Goal: Go to known website: Access a specific website the user already knows

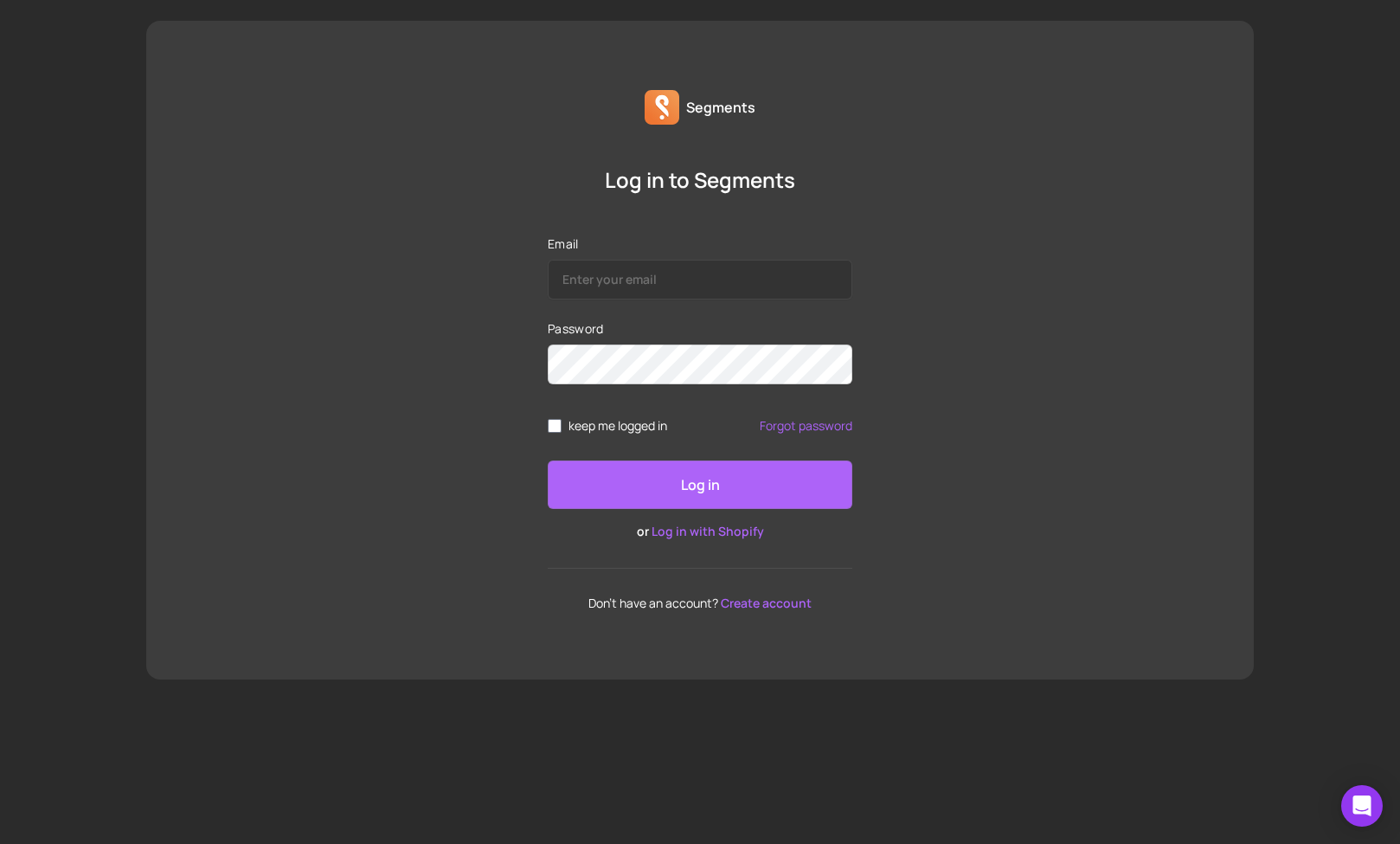
click at [703, 533] on link "Log in with Shopify" at bounding box center [707, 530] width 112 height 16
